Goal: Find specific page/section: Find specific page/section

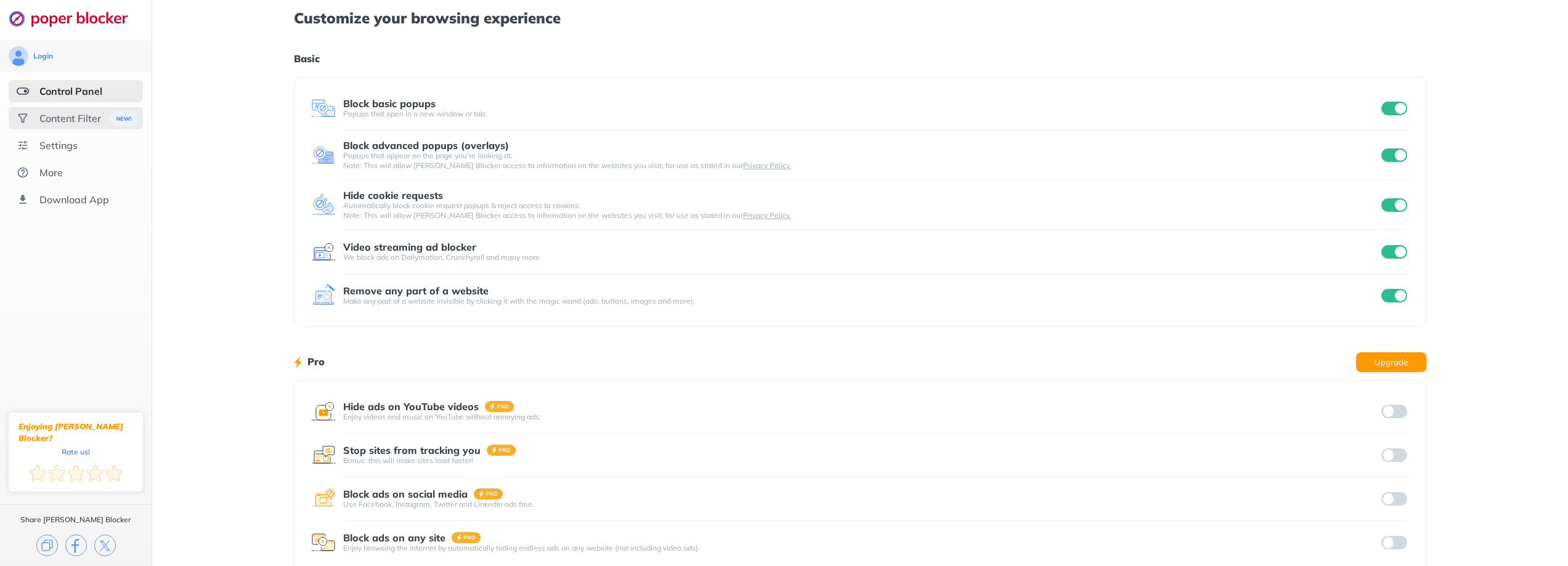
click at [84, 123] on div "Content Filter" at bounding box center [70, 118] width 61 height 12
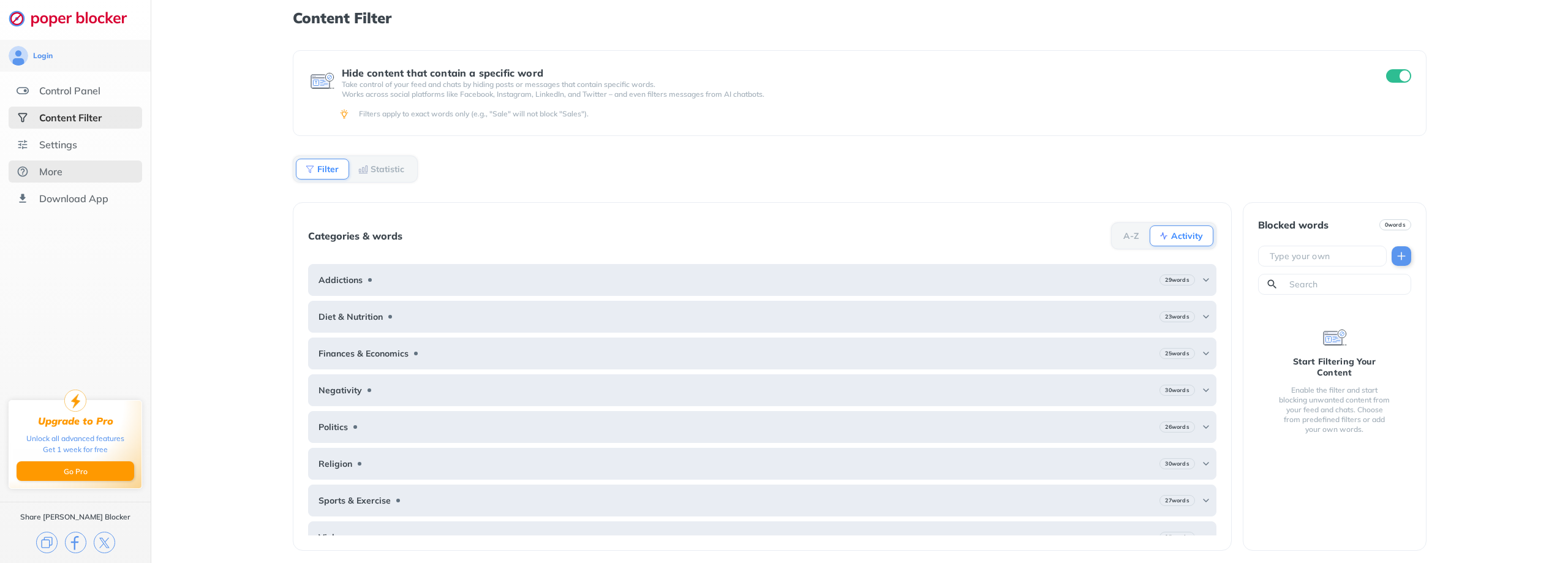
click at [85, 173] on div "More" at bounding box center [75, 172] width 134 height 22
